Goal: Task Accomplishment & Management: Use online tool/utility

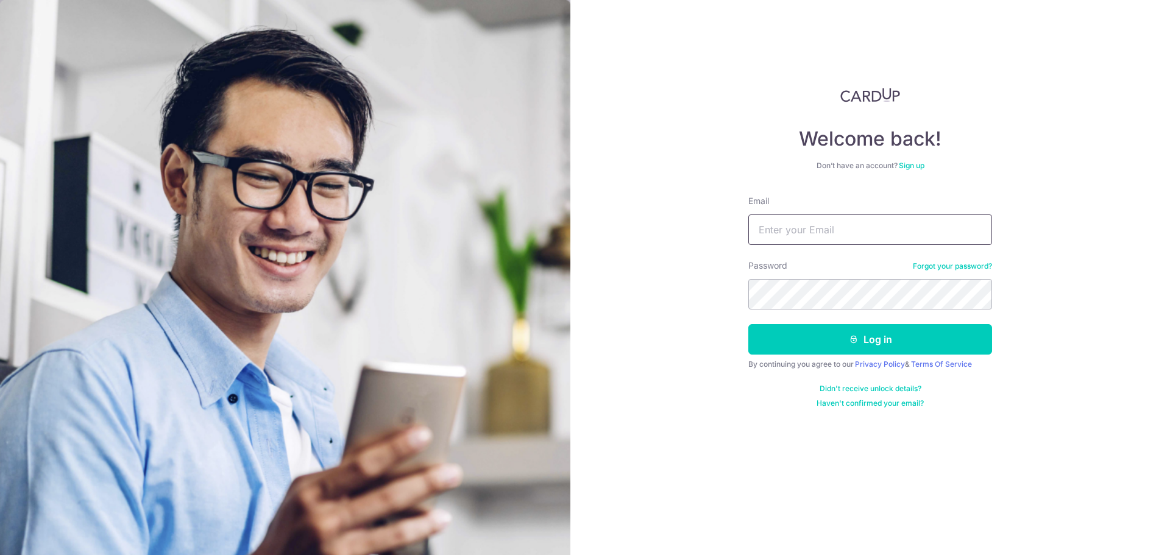
drag, startPoint x: 0, startPoint y: 0, endPoint x: 844, endPoint y: 230, distance: 875.0
click at [844, 230] on input "Email" at bounding box center [870, 229] width 244 height 30
type input "[EMAIL_ADDRESS][DOMAIN_NAME]"
click at [899, 339] on button "Log in" at bounding box center [870, 339] width 244 height 30
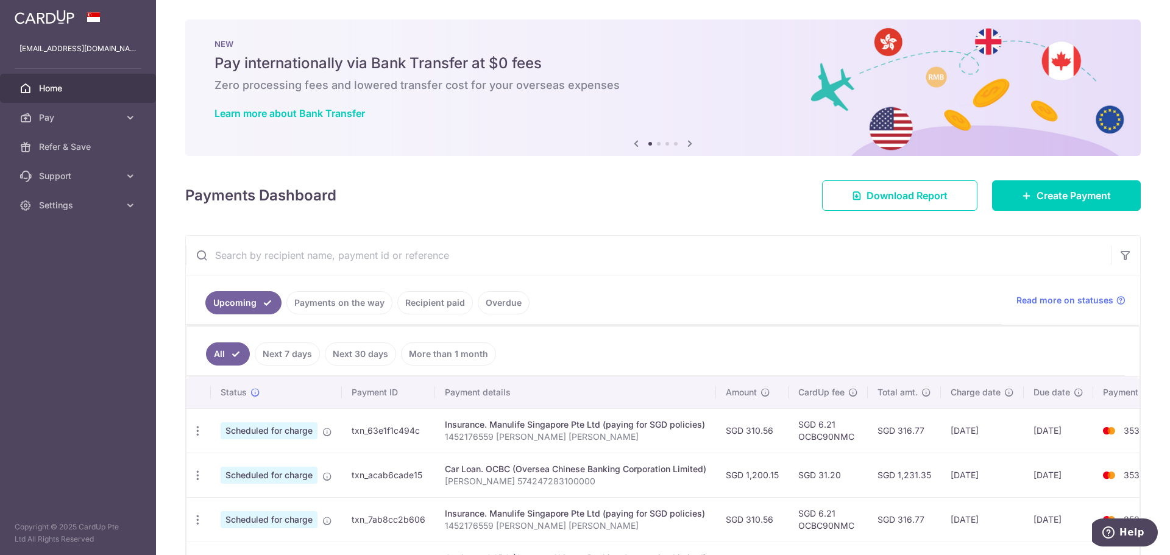
click at [439, 303] on link "Recipient paid" at bounding box center [435, 302] width 76 height 23
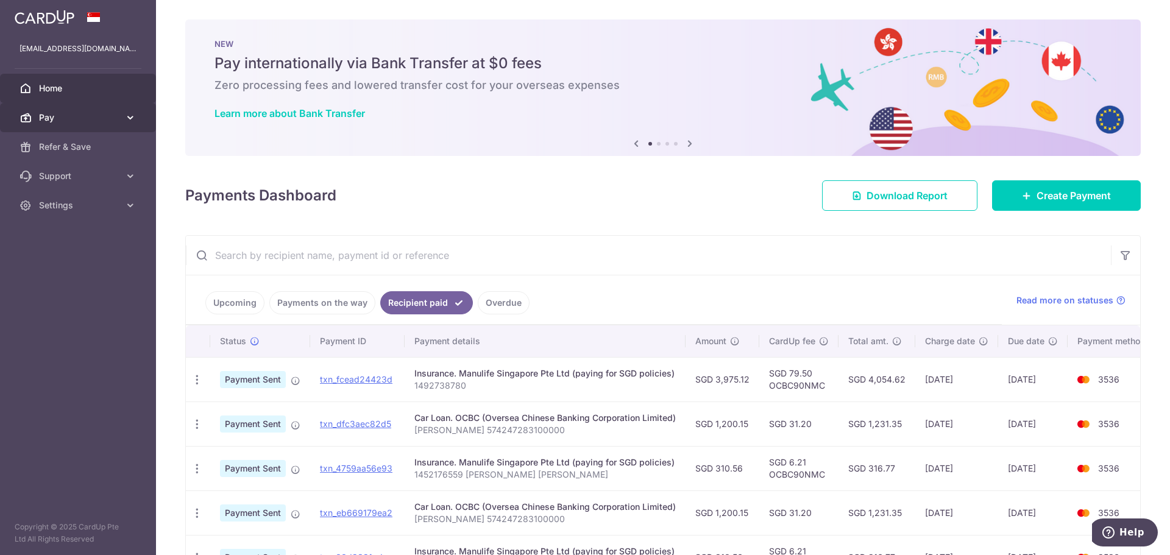
click at [118, 118] on span "Pay" at bounding box center [79, 117] width 80 height 12
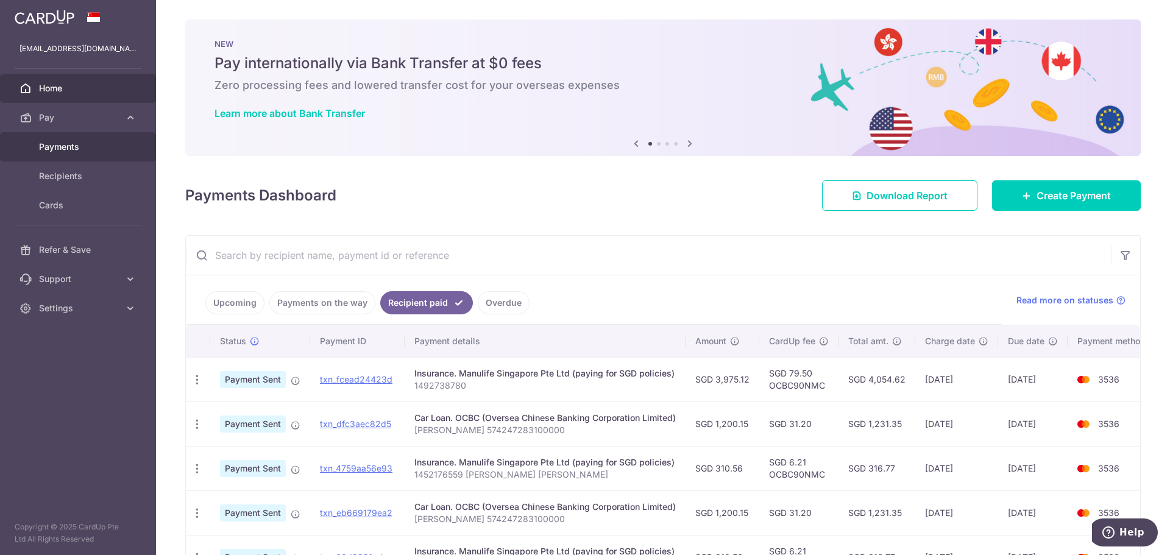
drag, startPoint x: 66, startPoint y: 143, endPoint x: 65, endPoint y: 137, distance: 6.2
click at [65, 143] on span "Payments" at bounding box center [79, 147] width 80 height 12
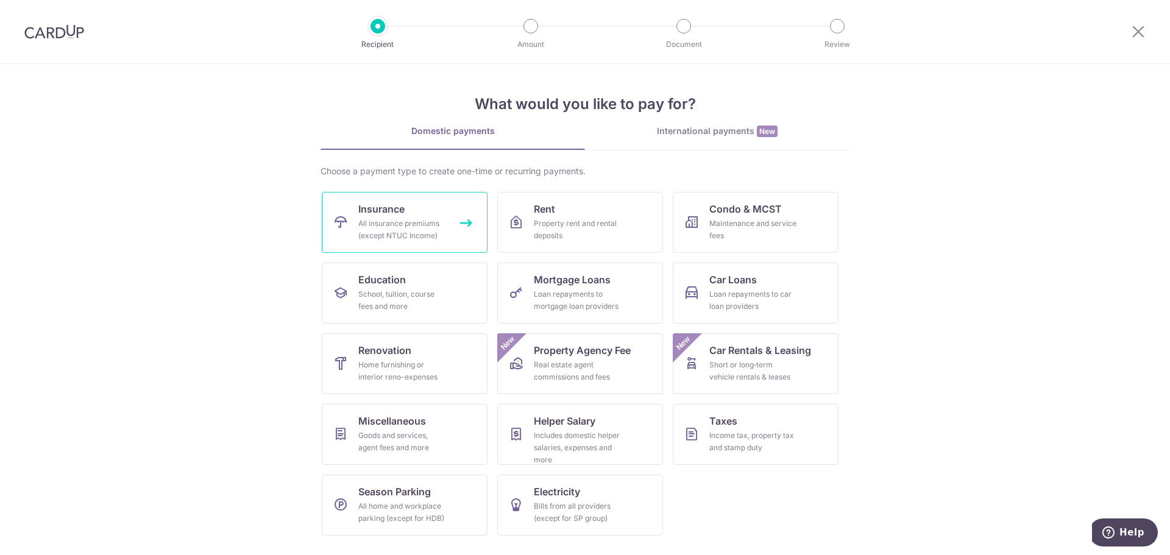
click at [369, 210] on span "Insurance" at bounding box center [381, 209] width 46 height 15
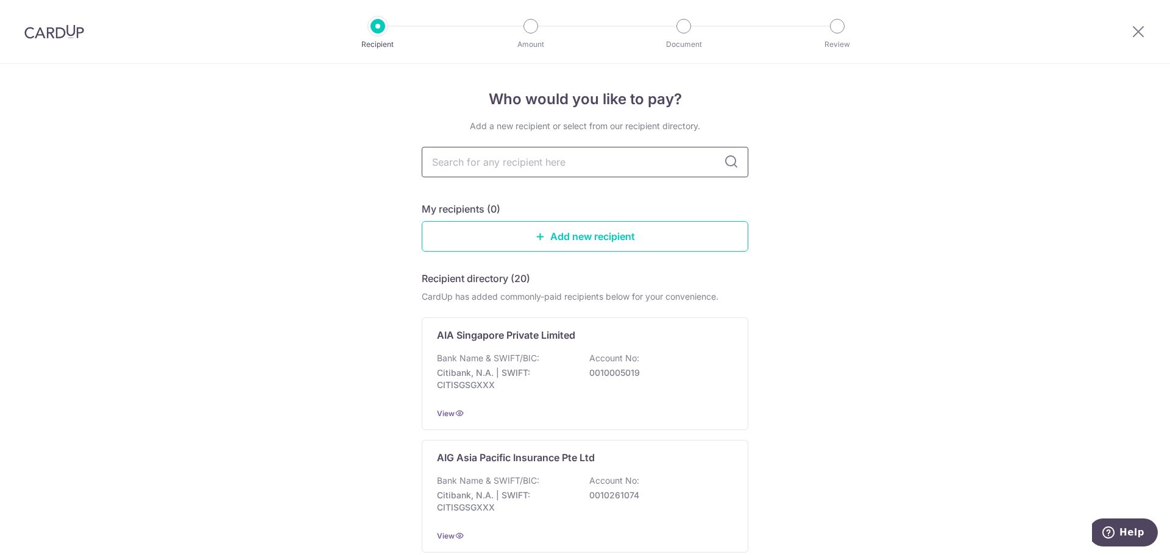
click at [489, 164] on input "text" at bounding box center [585, 162] width 327 height 30
type input "manulif"
type input "manu"
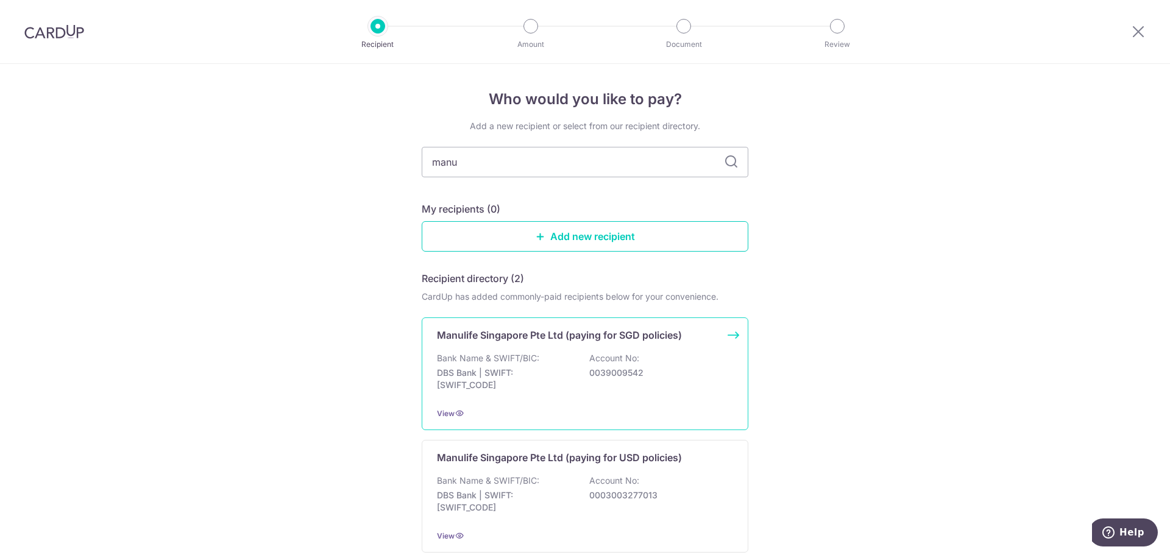
click at [552, 348] on div "Manulife Singapore Pte Ltd (paying for SGD policies) Bank Name & SWIFT/BIC: DBS…" at bounding box center [585, 373] width 327 height 113
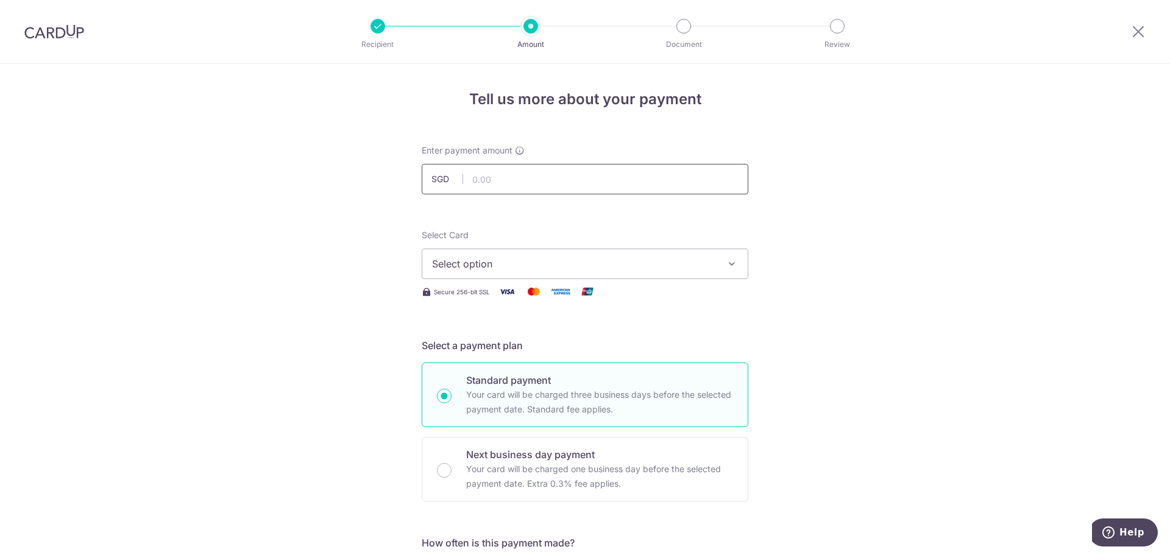
click at [480, 174] on input "text" at bounding box center [585, 179] width 327 height 30
type input "3,324.05"
click at [552, 266] on span "Select option" at bounding box center [574, 263] width 284 height 15
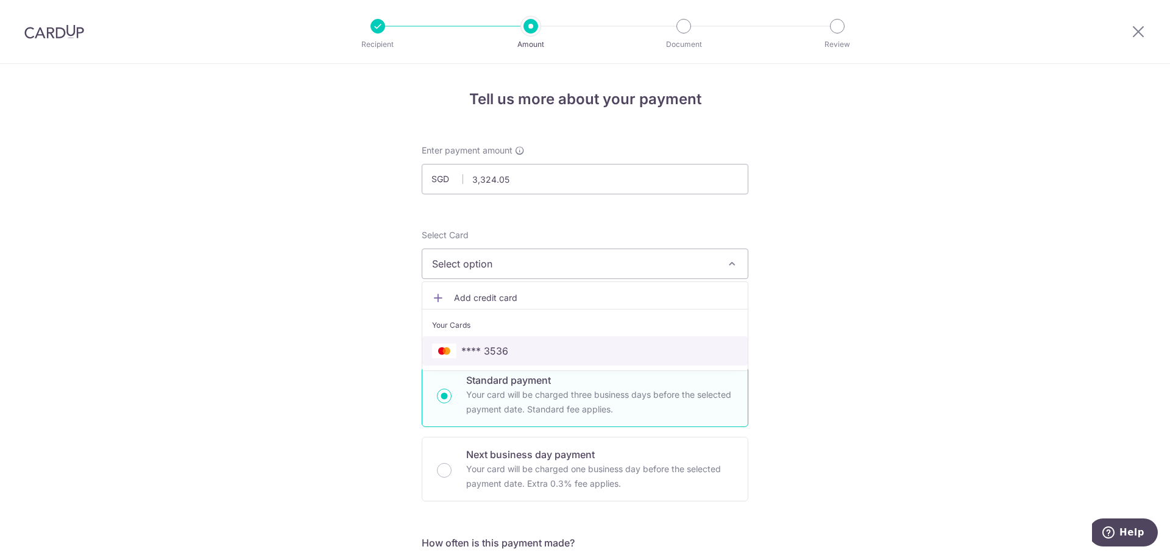
click at [501, 339] on link "**** 3536" at bounding box center [584, 350] width 325 height 29
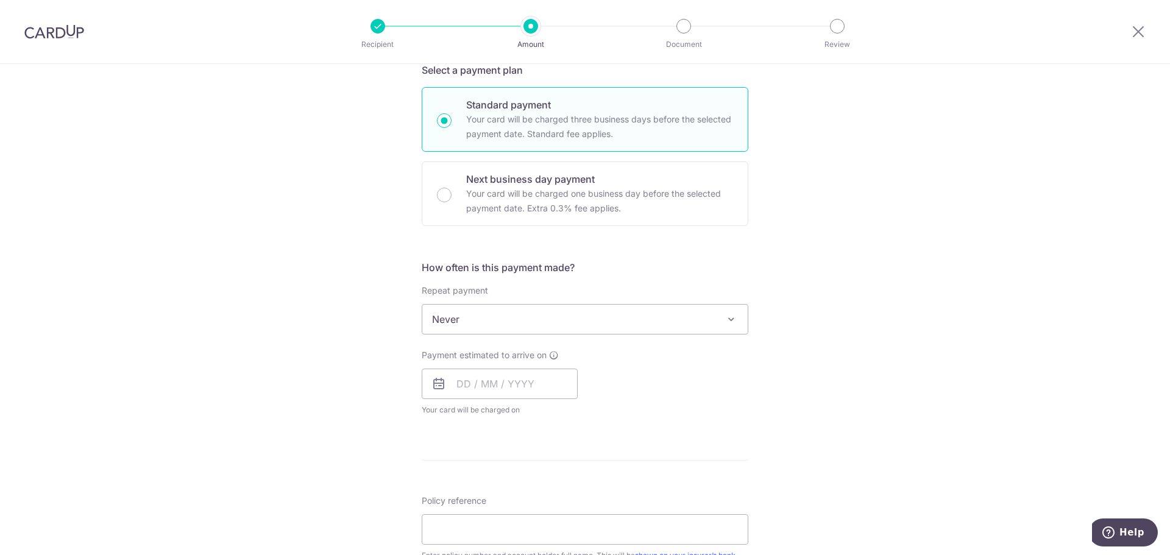
scroll to position [365, 0]
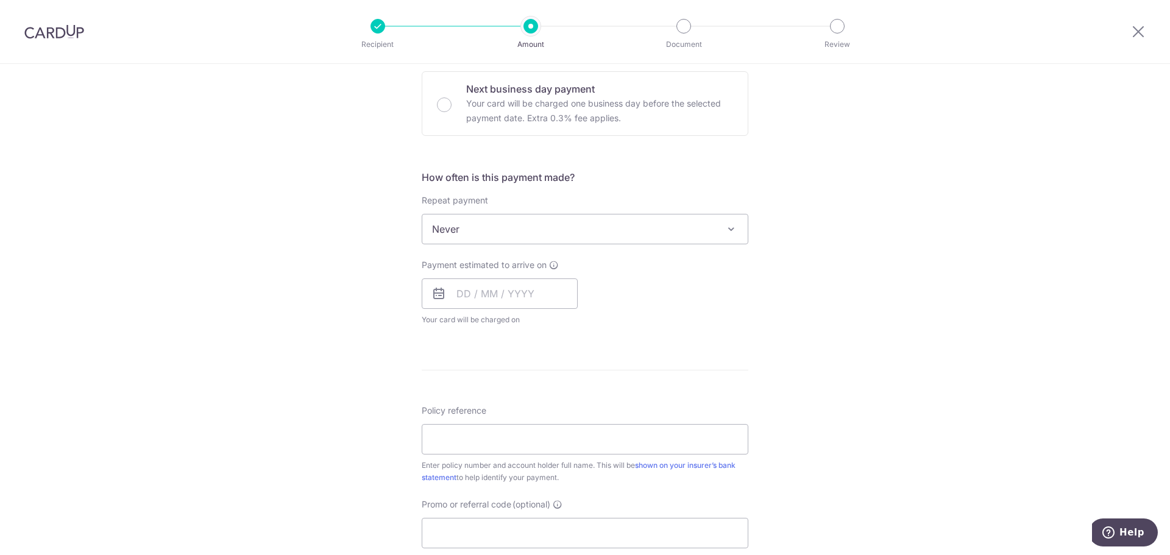
click at [434, 295] on icon at bounding box center [438, 293] width 15 height 15
click at [477, 292] on input "text" at bounding box center [500, 293] width 156 height 30
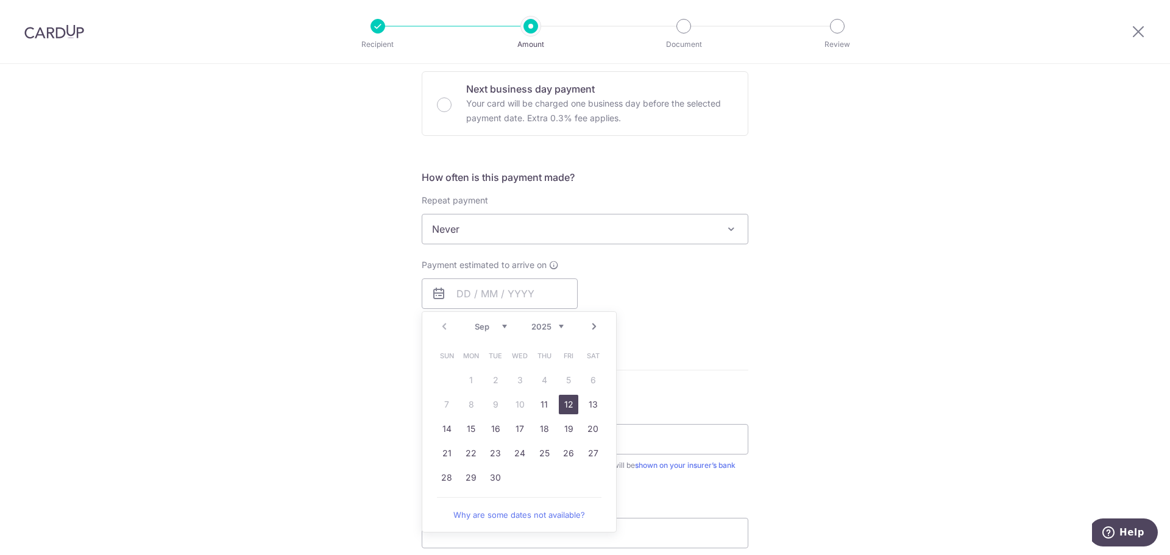
drag, startPoint x: 570, startPoint y: 405, endPoint x: 524, endPoint y: 266, distance: 147.0
click at [570, 405] on link "12" at bounding box center [568, 404] width 19 height 19
type input "12/09/2025"
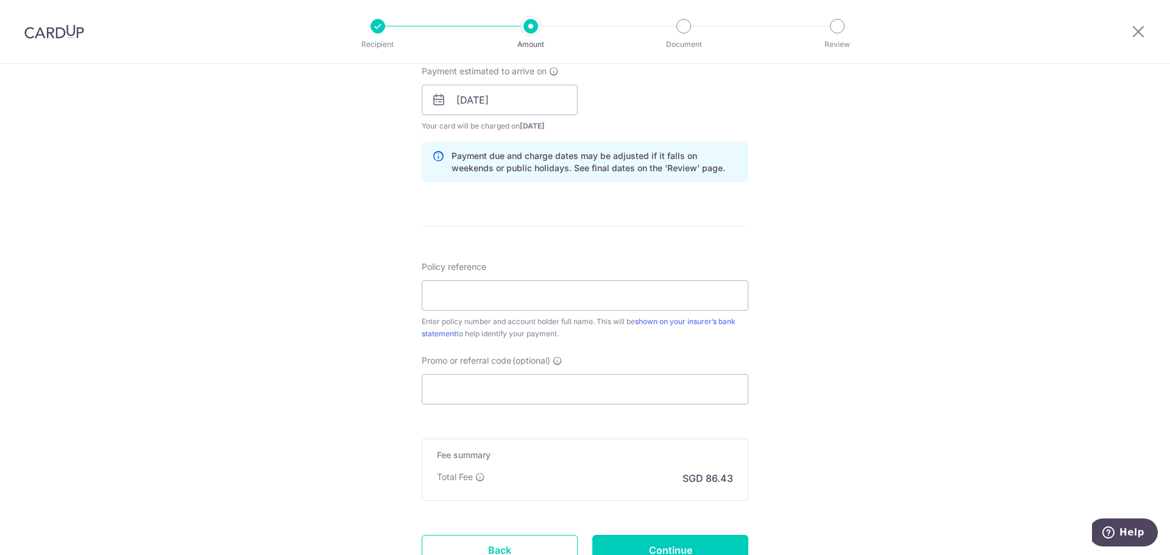
scroll to position [609, 0]
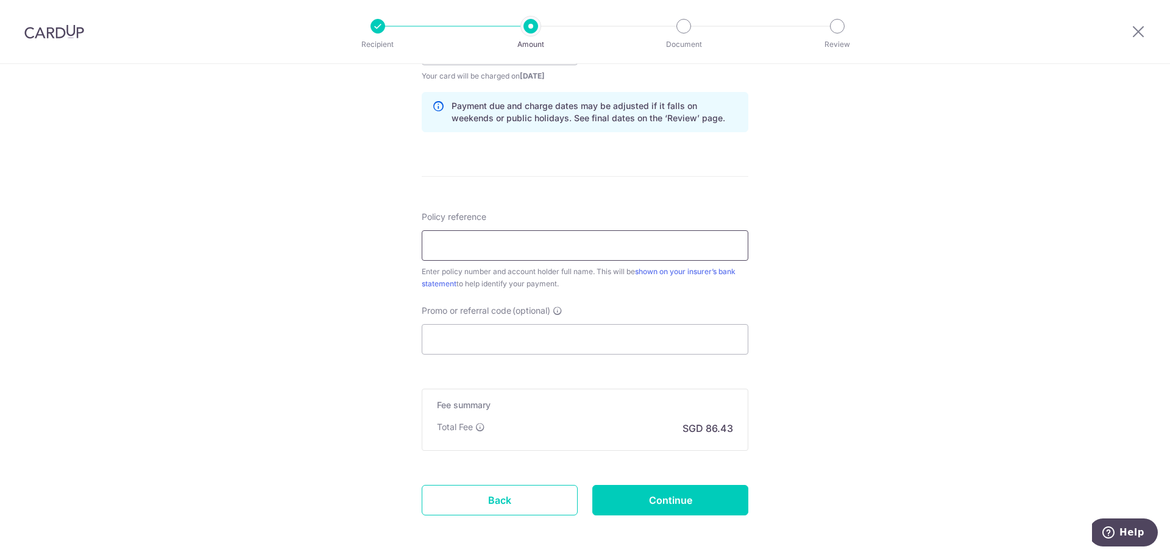
click at [493, 247] on input "Policy reference" at bounding box center [585, 245] width 327 height 30
type input "1492738566 [PERSON_NAME]"
click at [545, 348] on input "Promo or referral code (optional)" at bounding box center [585, 339] width 327 height 30
paste input "OCBC90NMC"
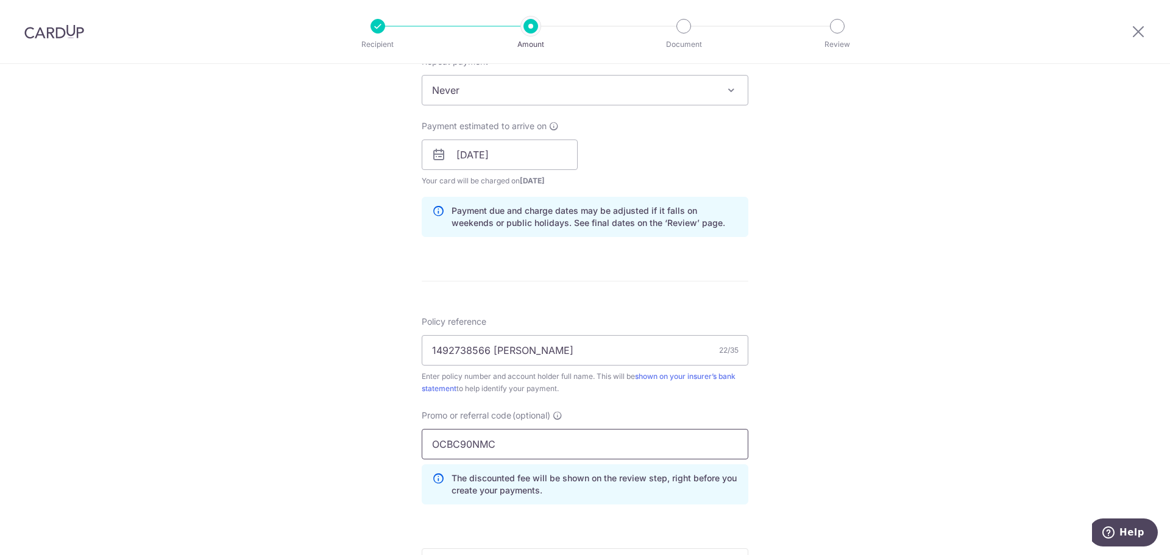
scroll to position [670, 0]
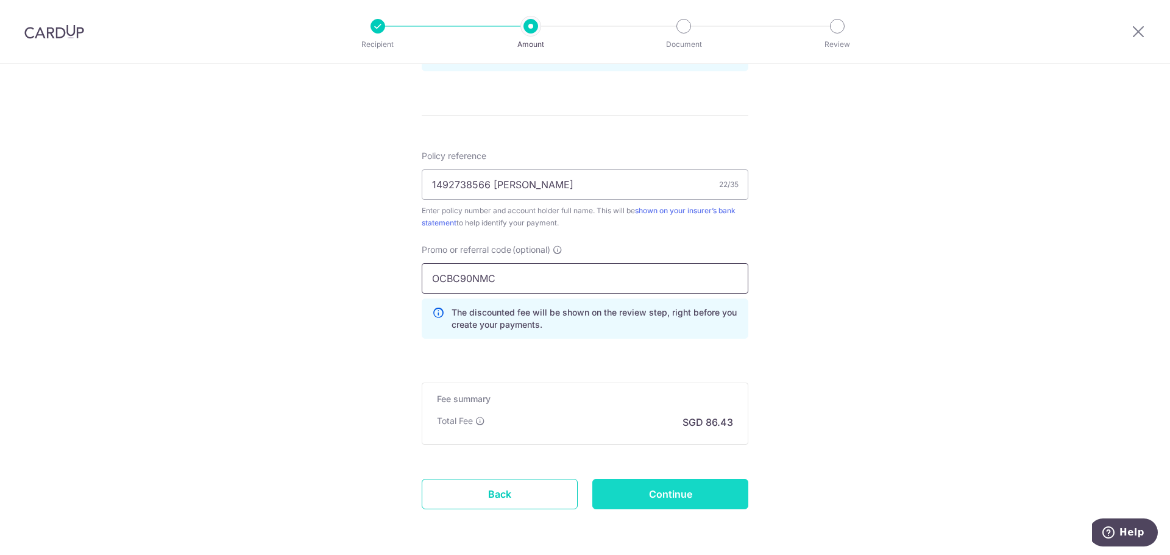
type input "OCBC90NMC"
click at [708, 501] on input "Continue" at bounding box center [670, 494] width 156 height 30
type input "Create Schedule"
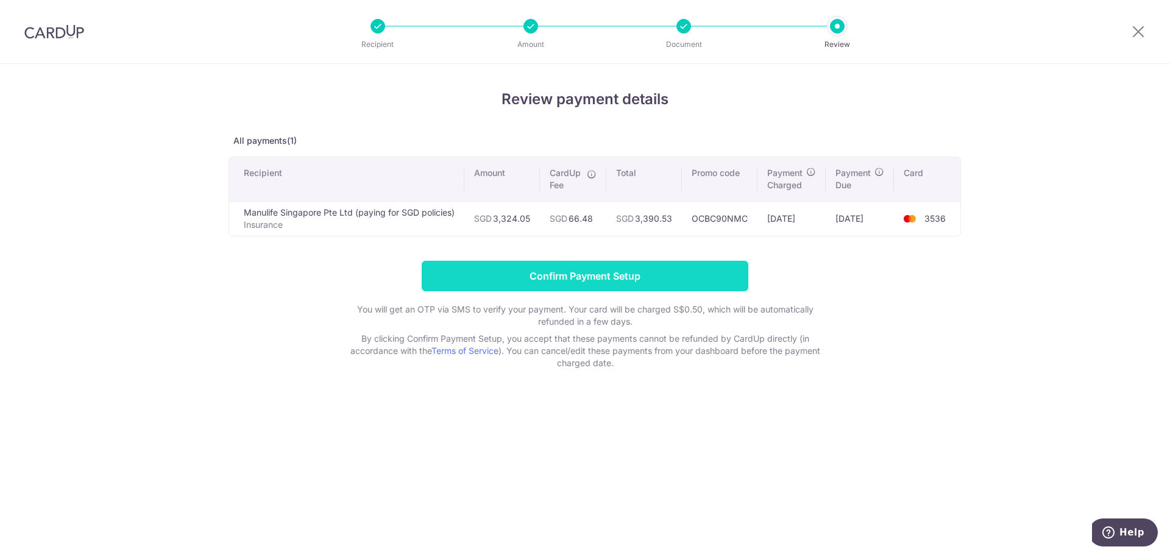
click at [597, 275] on input "Confirm Payment Setup" at bounding box center [585, 276] width 327 height 30
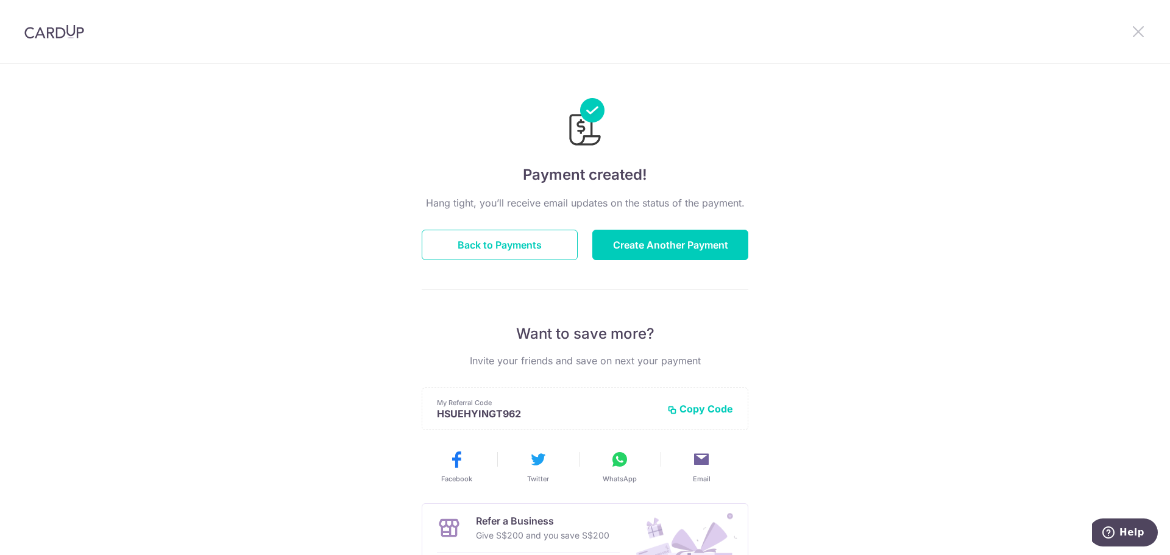
click at [1137, 31] on icon at bounding box center [1138, 31] width 15 height 15
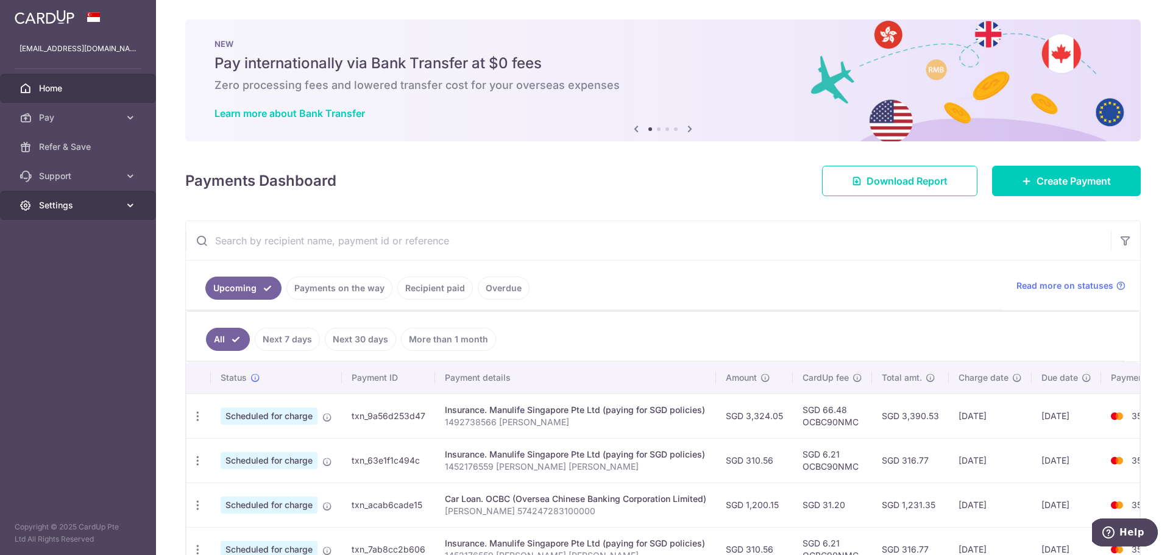
click at [71, 210] on span "Settings" at bounding box center [79, 205] width 80 height 12
click at [58, 264] on span "Logout" at bounding box center [79, 264] width 80 height 12
